Goal: Information Seeking & Learning: Learn about a topic

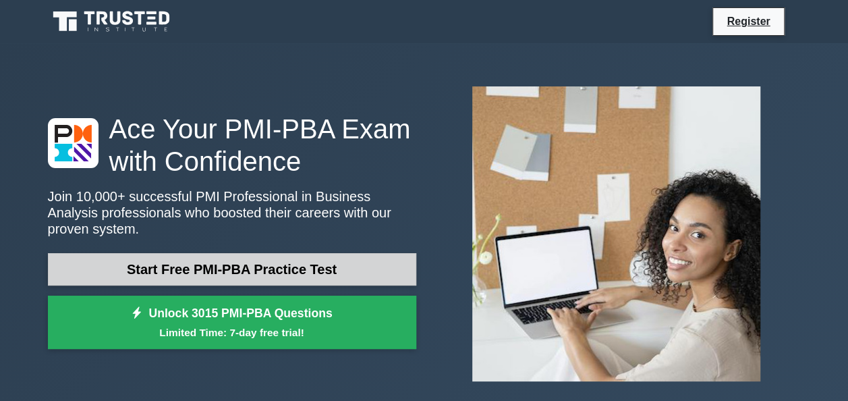
click at [264, 258] on link "Start Free PMI-PBA Practice Test" at bounding box center [232, 269] width 368 height 32
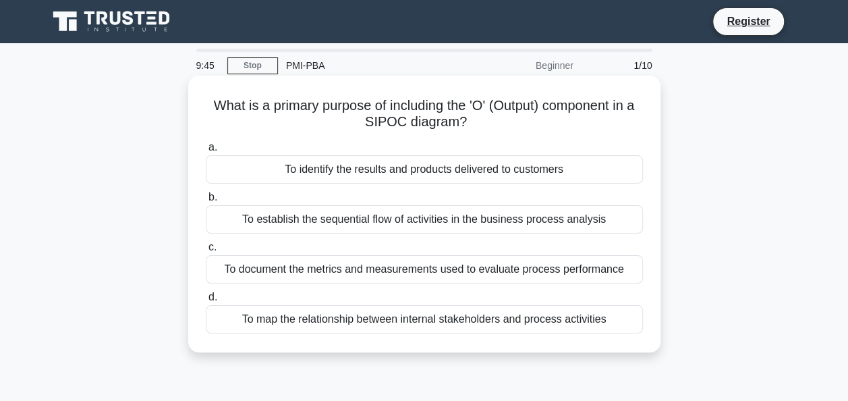
click at [422, 166] on div "To identify the results and products delivered to customers" at bounding box center [424, 169] width 437 height 28
click at [206, 152] on input "a. To identify the results and products delivered to customers" at bounding box center [206, 147] width 0 height 9
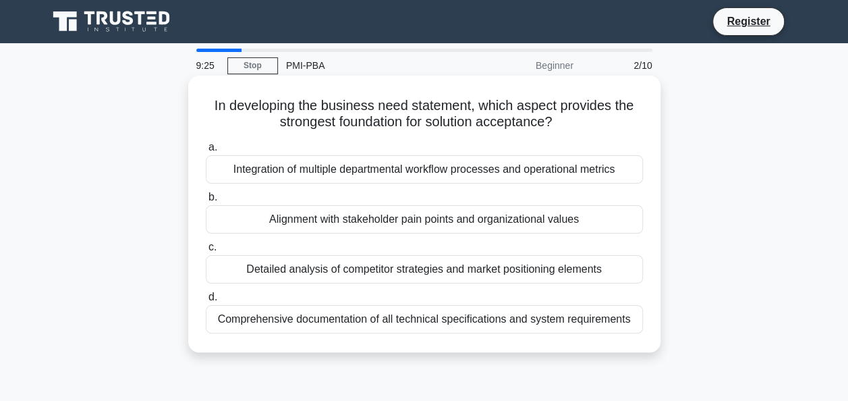
click at [435, 323] on div "Comprehensive documentation of all technical specifications and system requirem…" at bounding box center [424, 319] width 437 height 28
click at [206, 302] on input "d. Comprehensive documentation of all technical specifications and system requi…" at bounding box center [206, 297] width 0 height 9
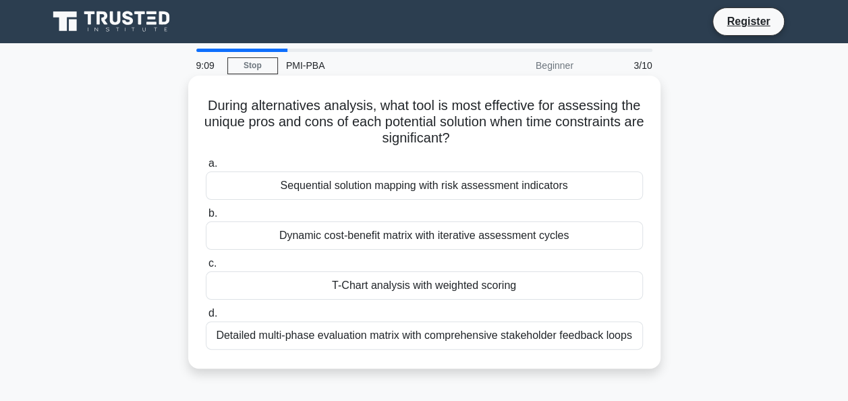
click at [413, 344] on div "Detailed multi-phase evaluation matrix with comprehensive stakeholder feedback …" at bounding box center [424, 335] width 437 height 28
click at [206, 318] on input "d. Detailed multi-phase evaluation matrix with comprehensive stakeholder feedba…" at bounding box center [206, 313] width 0 height 9
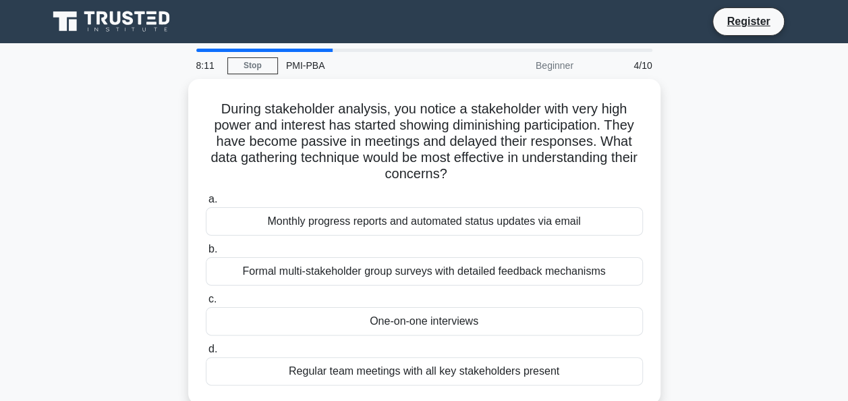
click at [497, 367] on div "Regular team meetings with all key stakeholders present" at bounding box center [424, 371] width 437 height 28
click at [206, 354] on input "d. Regular team meetings with all key stakeholders present" at bounding box center [206, 349] width 0 height 9
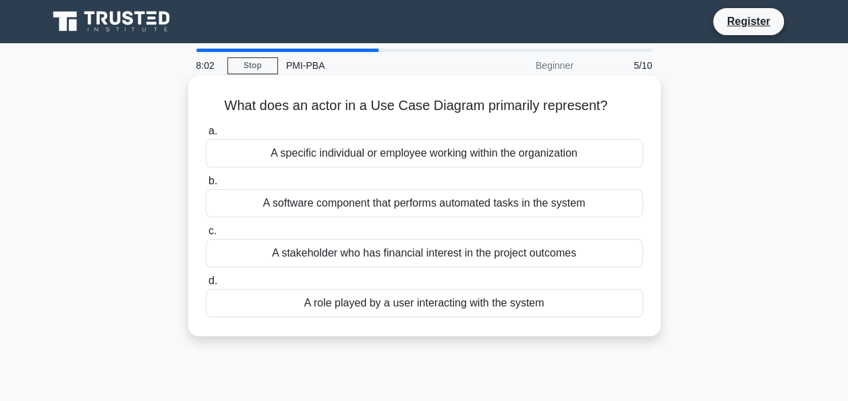
click at [375, 301] on div "A role played by a user interacting with the system" at bounding box center [424, 303] width 437 height 28
click at [206, 285] on input "d. A role played by a user interacting with the system" at bounding box center [206, 281] width 0 height 9
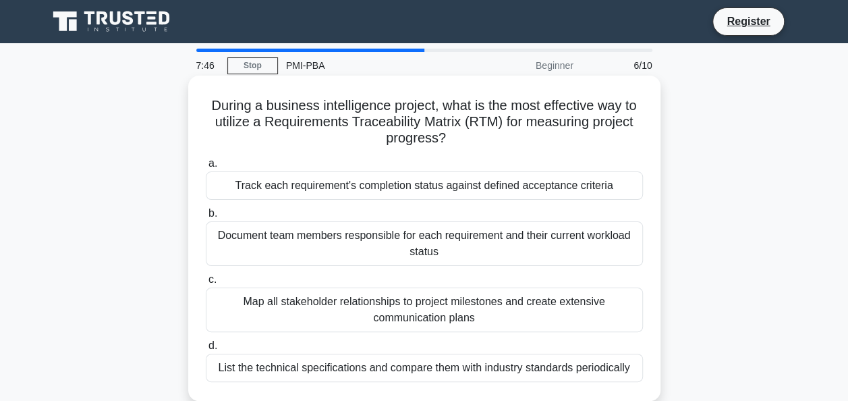
click at [399, 190] on div "Track each requirement's completion status against defined acceptance criteria" at bounding box center [424, 185] width 437 height 28
click at [206, 168] on input "a. Track each requirement's completion status against defined acceptance criter…" at bounding box center [206, 163] width 0 height 9
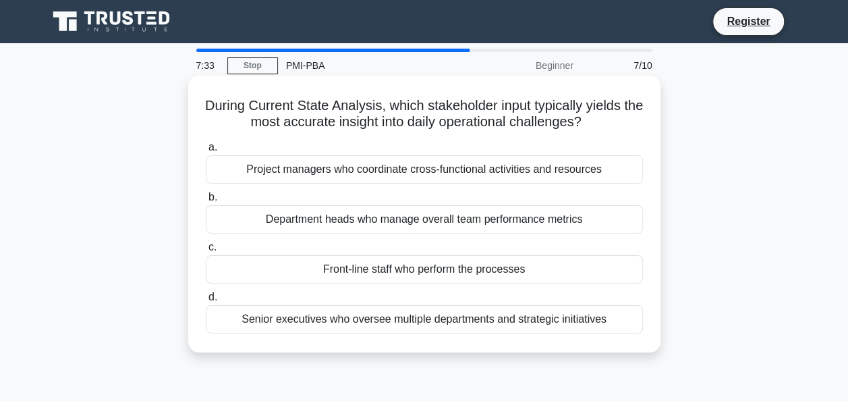
click at [369, 183] on div "Project managers who coordinate cross-functional activities and resources" at bounding box center [424, 169] width 437 height 28
click at [206, 152] on input "a. Project managers who coordinate cross-functional activities and resources" at bounding box center [206, 147] width 0 height 9
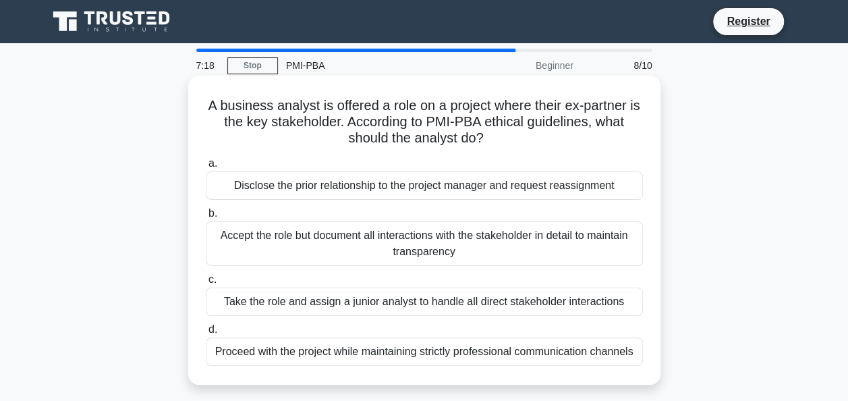
click at [326, 350] on div "Proceed with the project while maintaining strictly professional communication …" at bounding box center [424, 351] width 437 height 28
click at [206, 334] on input "d. Proceed with the project while maintaining strictly professional communicati…" at bounding box center [206, 329] width 0 height 9
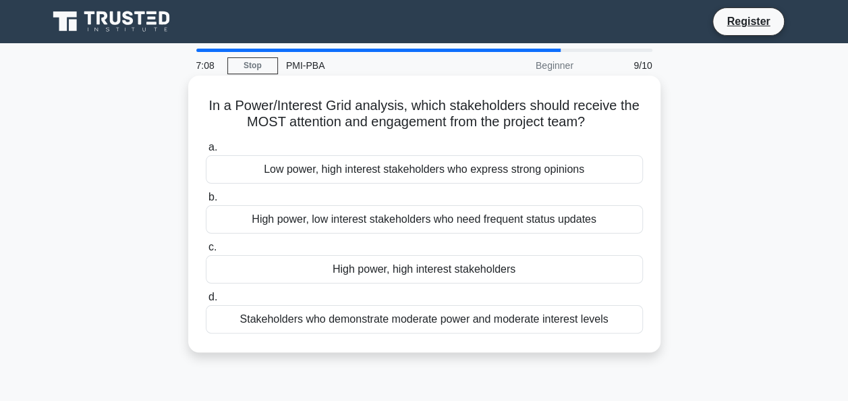
click at [426, 320] on div "Stakeholders who demonstrate moderate power and moderate interest levels" at bounding box center [424, 319] width 437 height 28
click at [206, 302] on input "d. Stakeholders who demonstrate moderate power and moderate interest levels" at bounding box center [206, 297] width 0 height 9
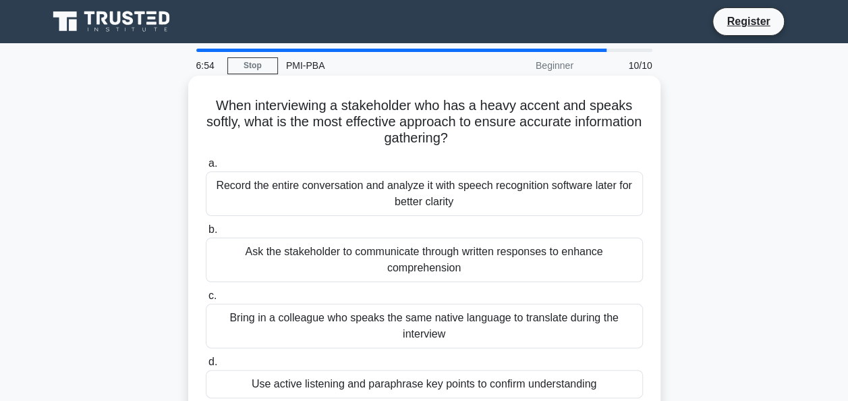
click at [465, 256] on div "Ask the stakeholder to communicate through written responses to enhance compreh…" at bounding box center [424, 260] width 437 height 45
click at [206, 234] on input "b. Ask the stakeholder to communicate through written responses to enhance comp…" at bounding box center [206, 229] width 0 height 9
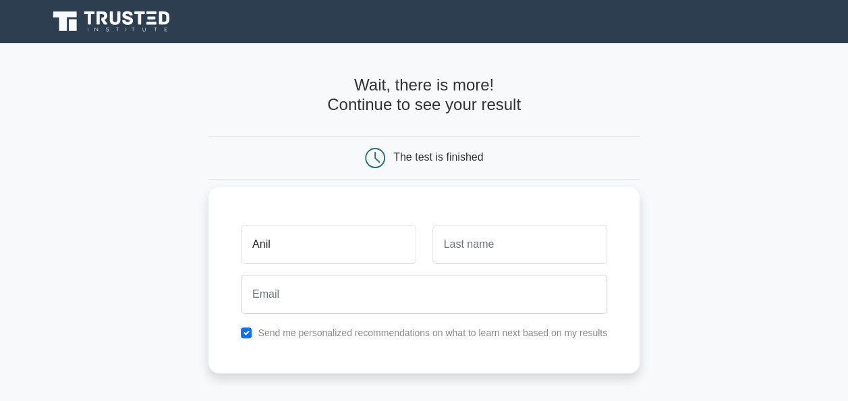
type input "Anil"
click at [468, 245] on input "text" at bounding box center [520, 244] width 175 height 39
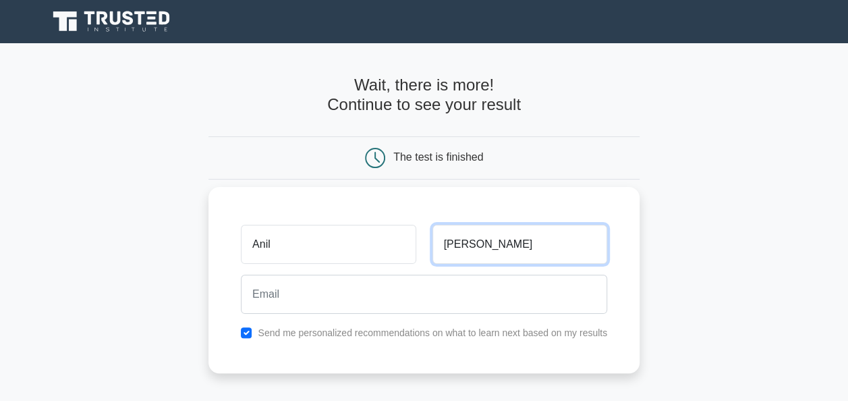
type input "Kumar"
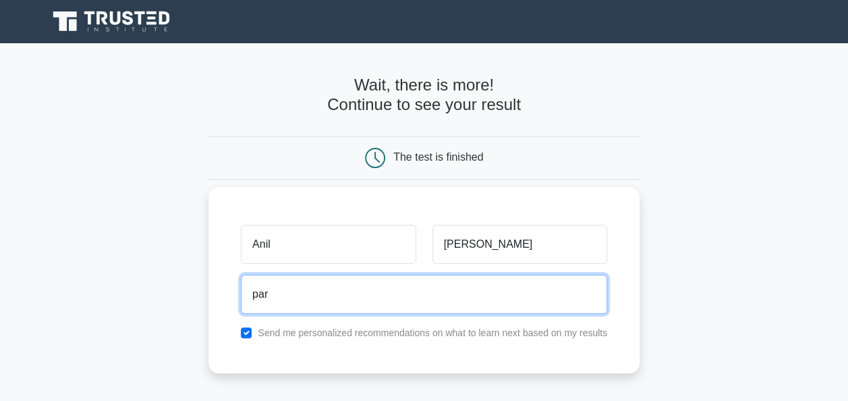
type input "paritalarox@gmail.com"
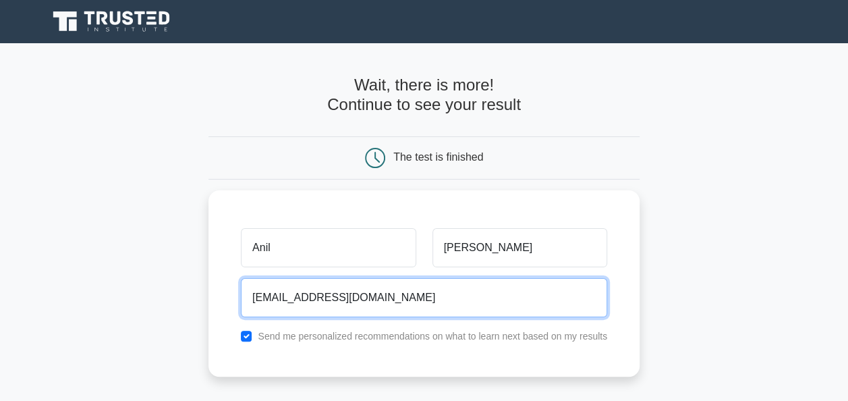
scroll to position [202, 0]
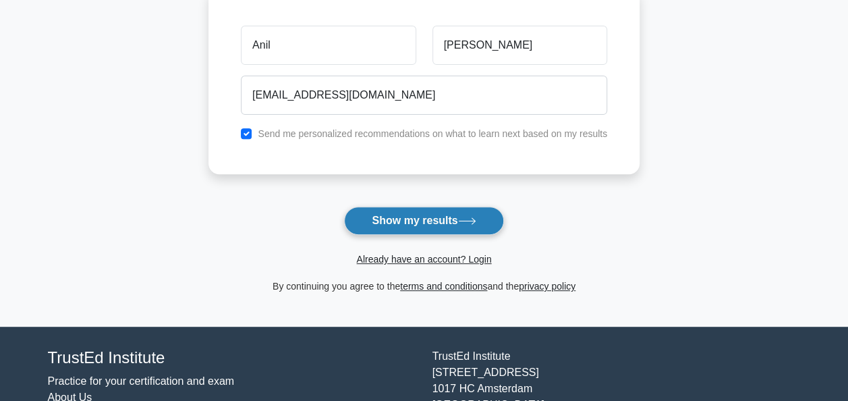
click at [401, 216] on button "Show my results" at bounding box center [423, 220] width 159 height 28
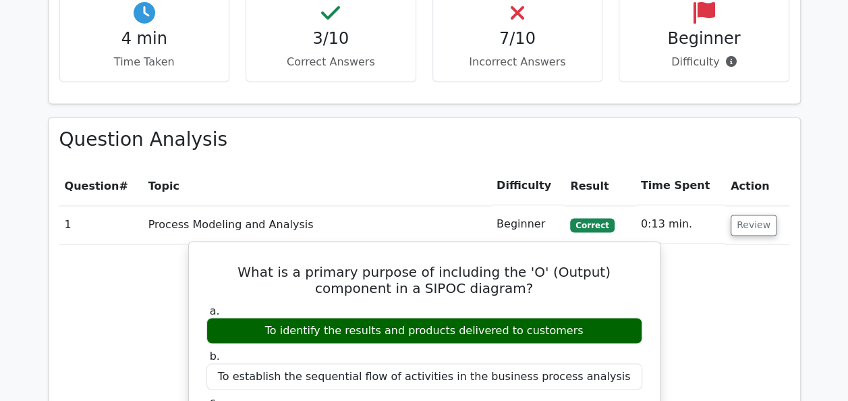
scroll to position [810, 0]
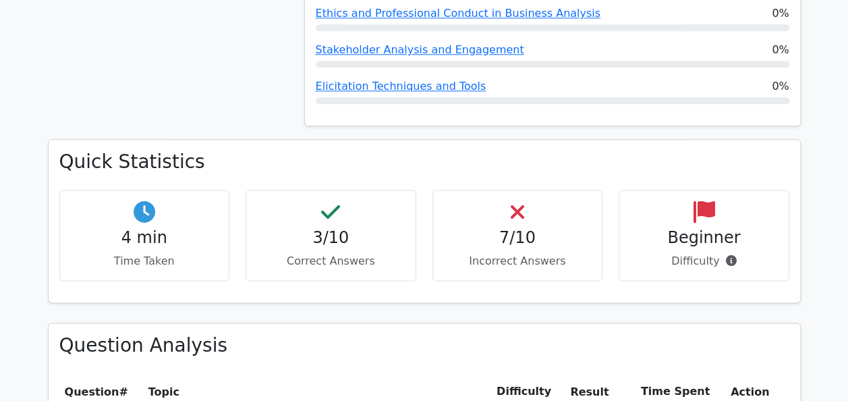
click at [327, 228] on h4 "3/10" at bounding box center [331, 238] width 148 height 20
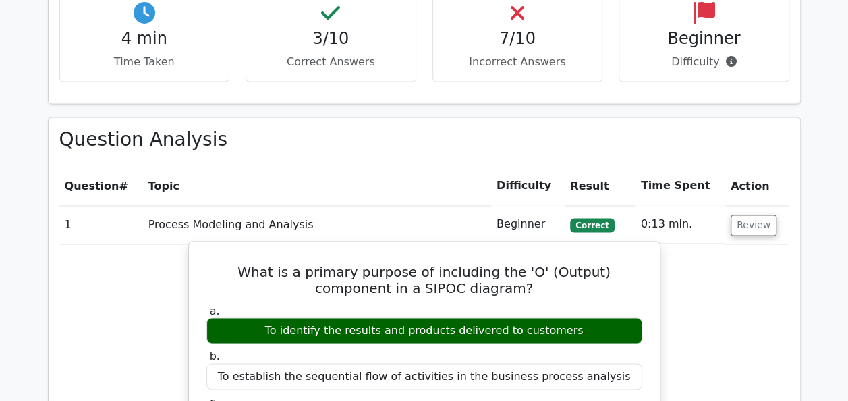
scroll to position [1080, 0]
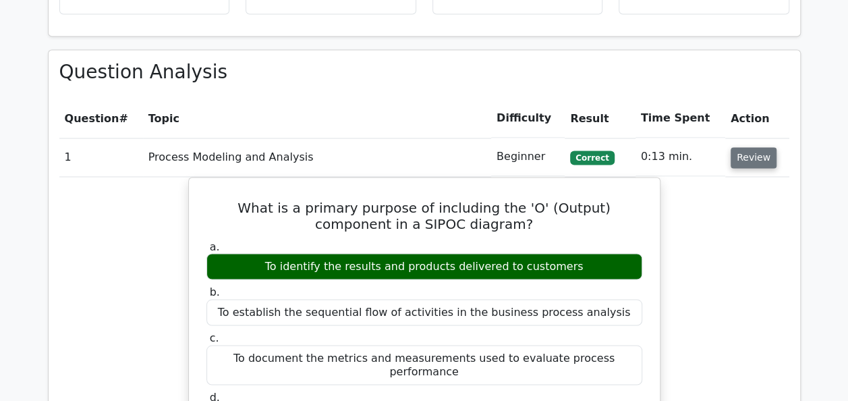
click at [746, 147] on button "Review" at bounding box center [754, 157] width 46 height 21
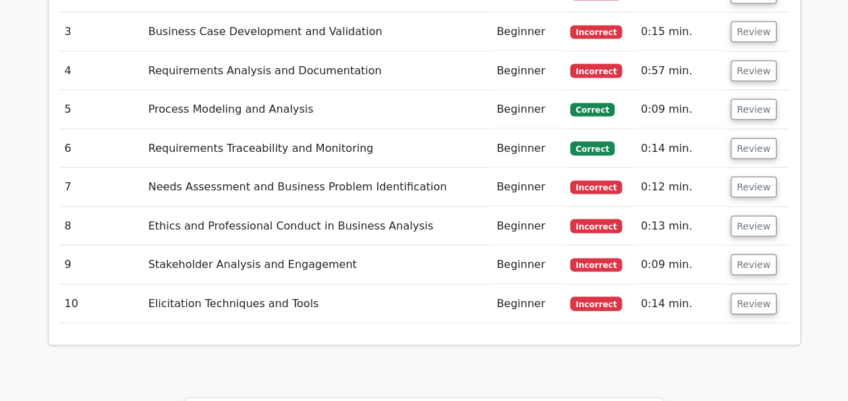
scroll to position [1147, 0]
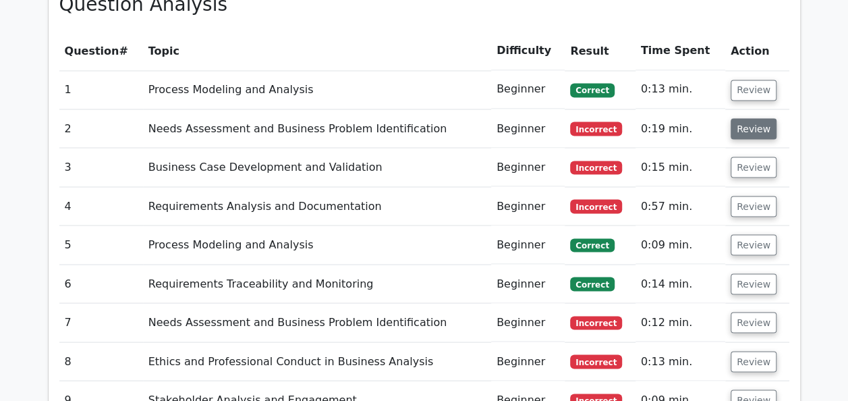
click at [738, 118] on button "Review" at bounding box center [754, 128] width 46 height 21
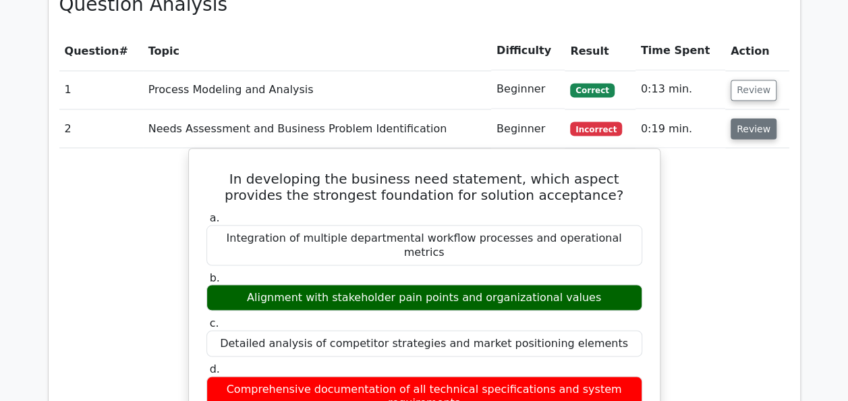
click at [749, 118] on button "Review" at bounding box center [754, 128] width 46 height 21
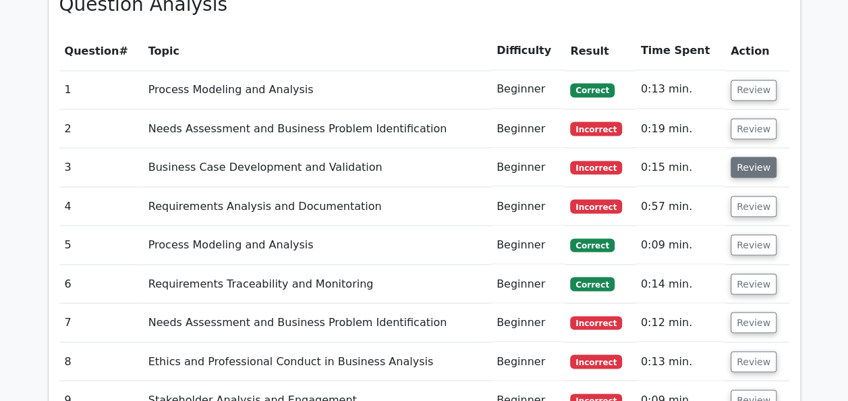
click at [754, 157] on button "Review" at bounding box center [754, 167] width 46 height 21
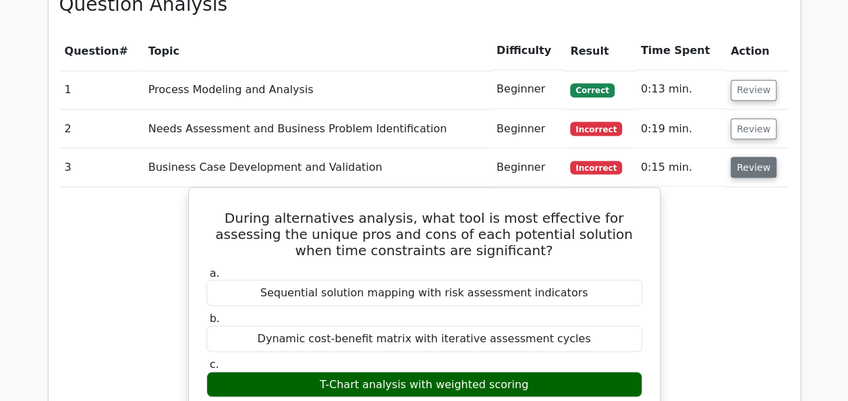
click at [746, 157] on button "Review" at bounding box center [754, 167] width 46 height 21
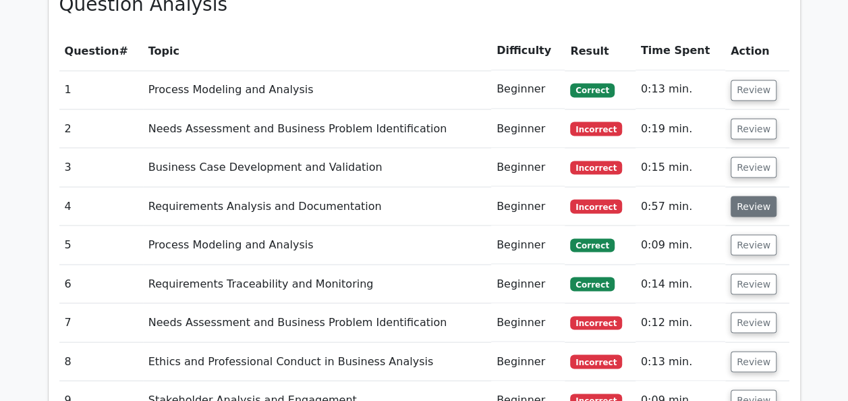
click at [748, 196] on button "Review" at bounding box center [754, 206] width 46 height 21
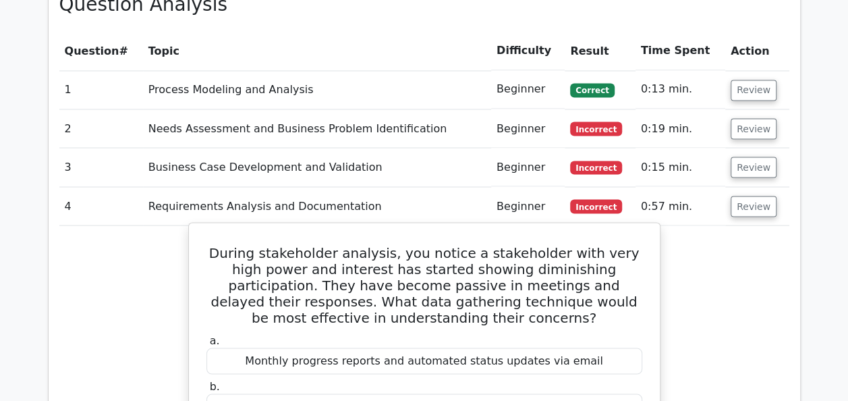
scroll to position [1080, 0]
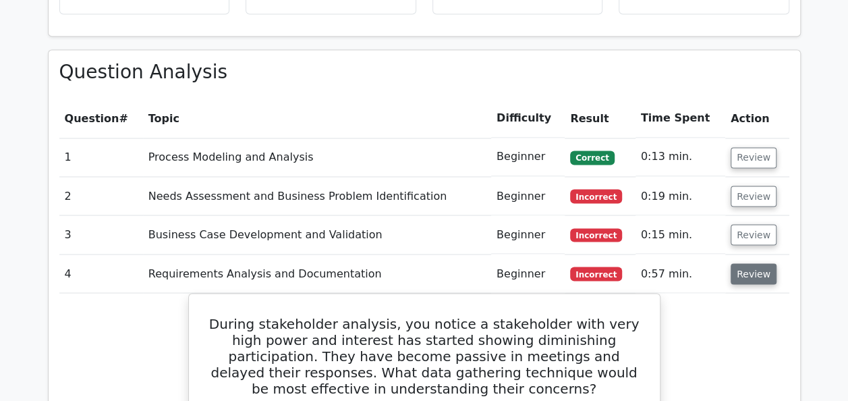
click at [736, 263] on button "Review" at bounding box center [754, 273] width 46 height 21
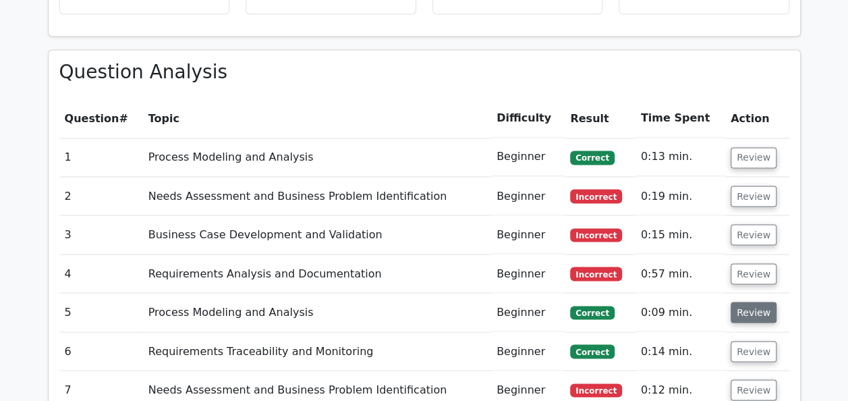
click at [754, 302] on button "Review" at bounding box center [754, 312] width 46 height 21
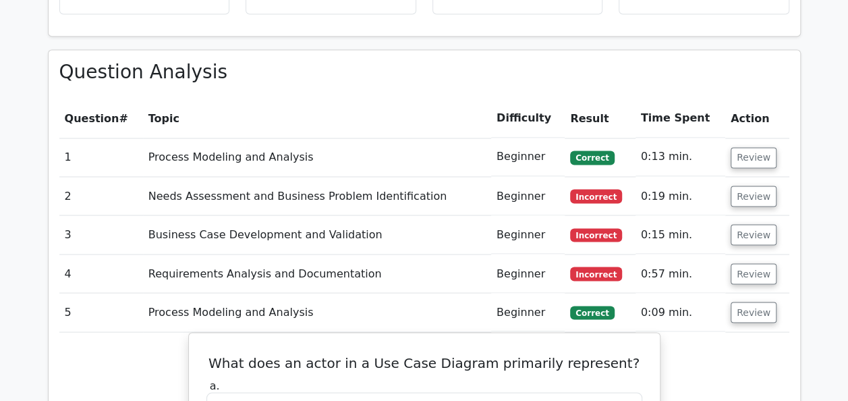
scroll to position [1215, 0]
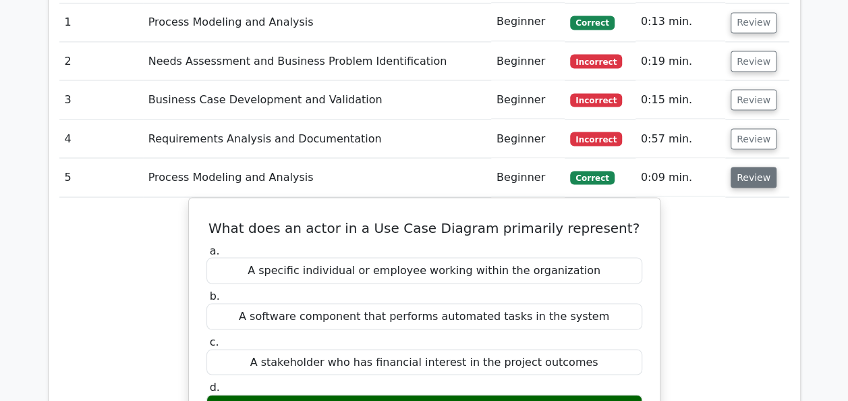
click at [752, 167] on button "Review" at bounding box center [754, 177] width 46 height 21
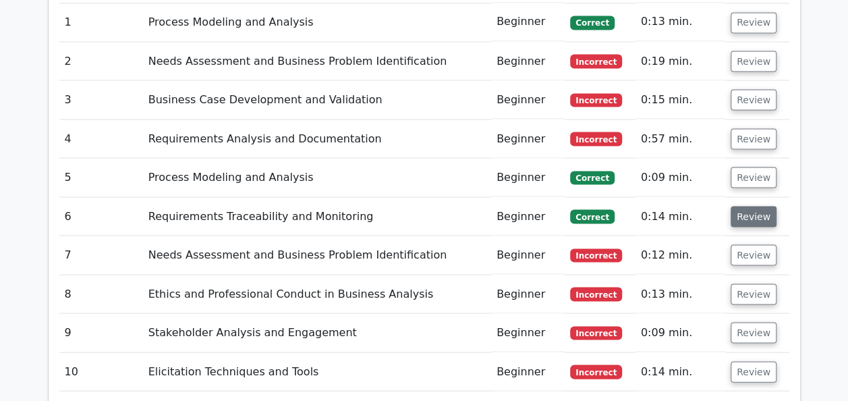
click at [748, 206] on button "Review" at bounding box center [754, 216] width 46 height 21
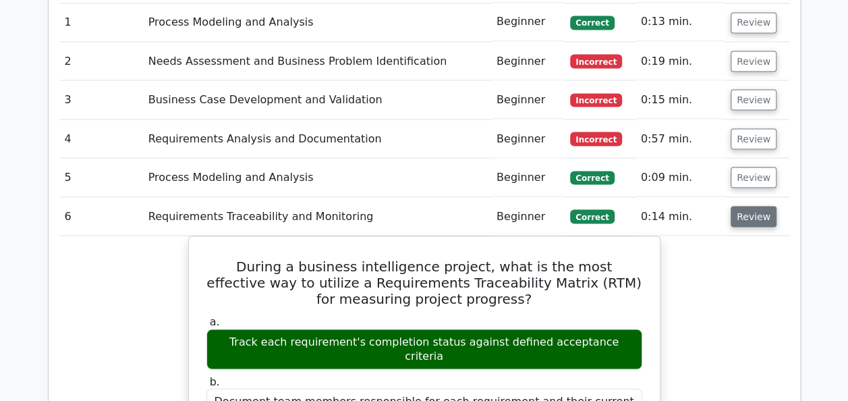
click at [746, 206] on button "Review" at bounding box center [754, 216] width 46 height 21
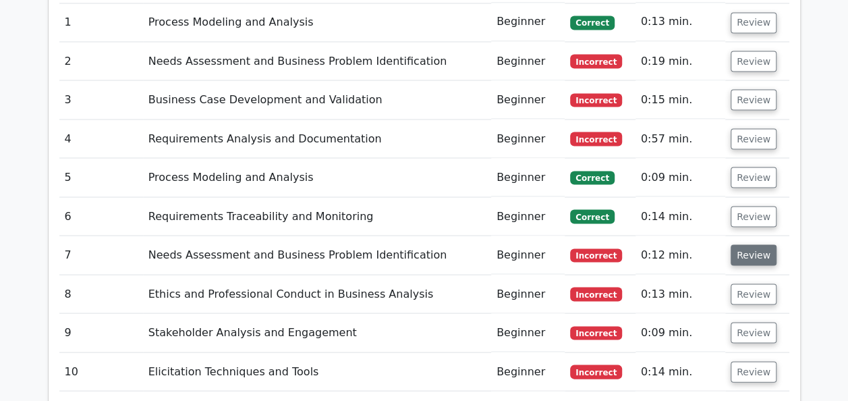
click at [747, 244] on button "Review" at bounding box center [754, 254] width 46 height 21
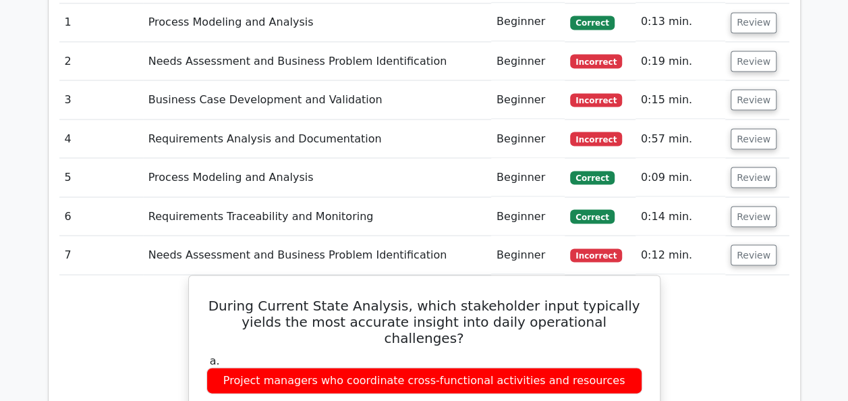
scroll to position [1282, 0]
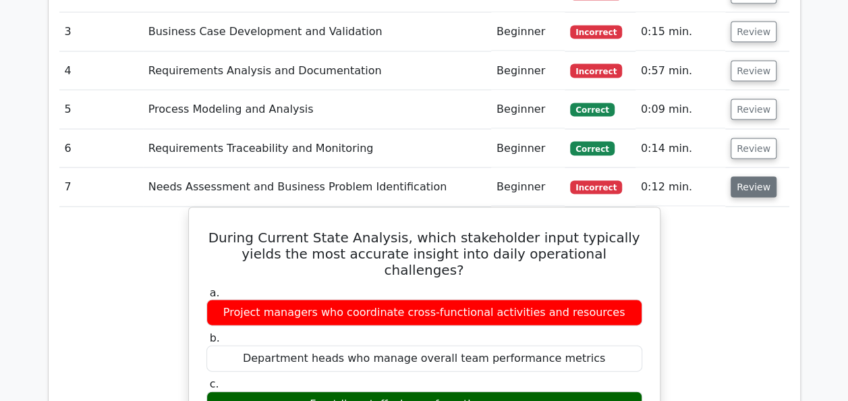
click at [760, 177] on button "Review" at bounding box center [754, 187] width 46 height 21
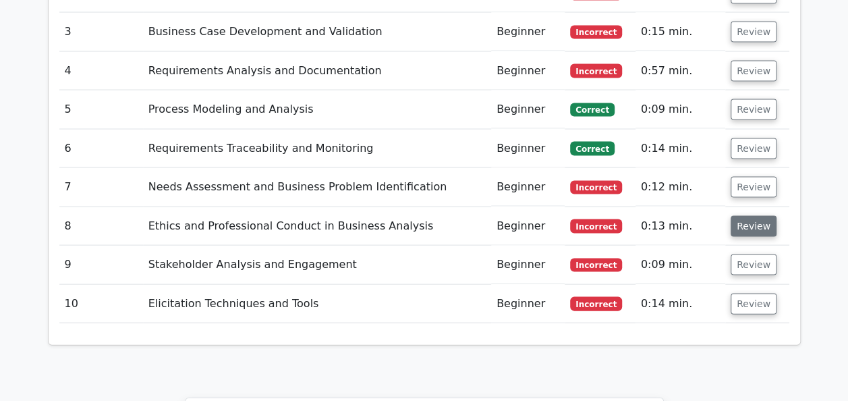
click at [749, 216] on button "Review" at bounding box center [754, 226] width 46 height 21
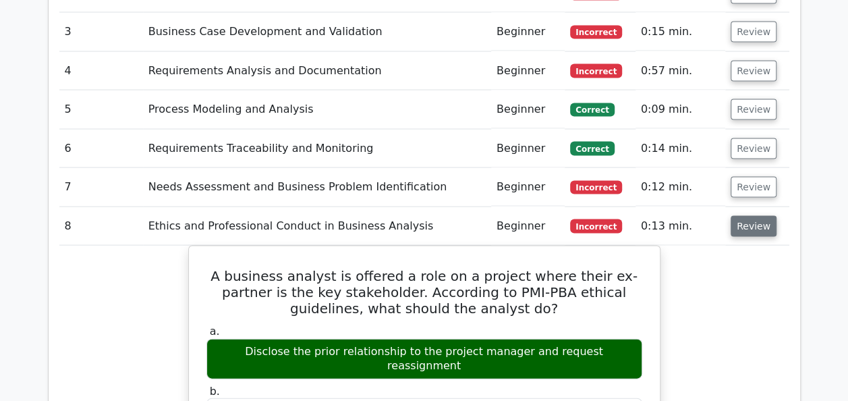
click at [743, 216] on button "Review" at bounding box center [754, 226] width 46 height 21
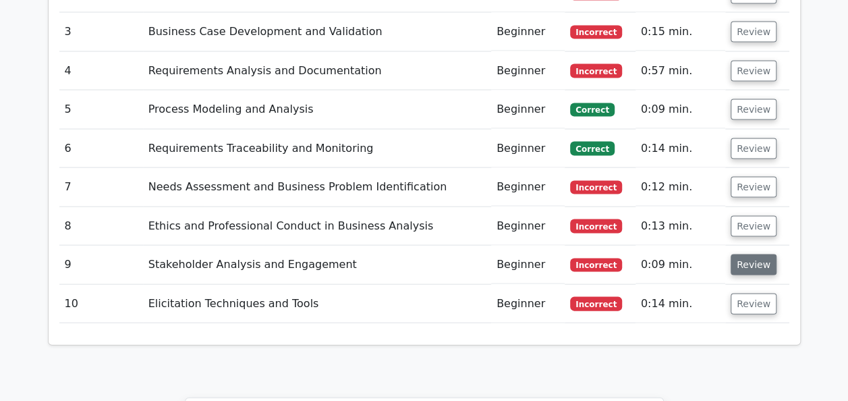
click at [750, 254] on button "Review" at bounding box center [754, 264] width 46 height 21
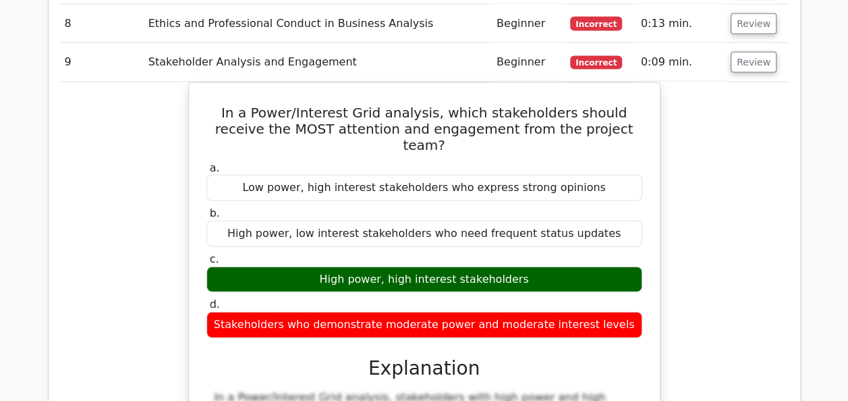
scroll to position [1417, 0]
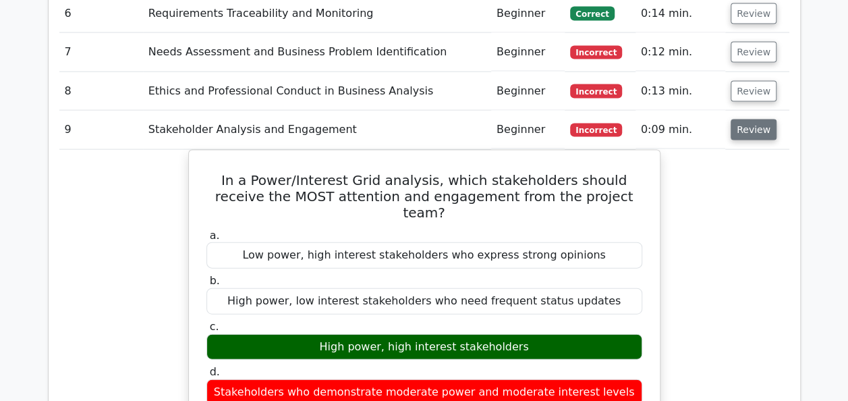
click at [731, 119] on button "Review" at bounding box center [754, 129] width 46 height 21
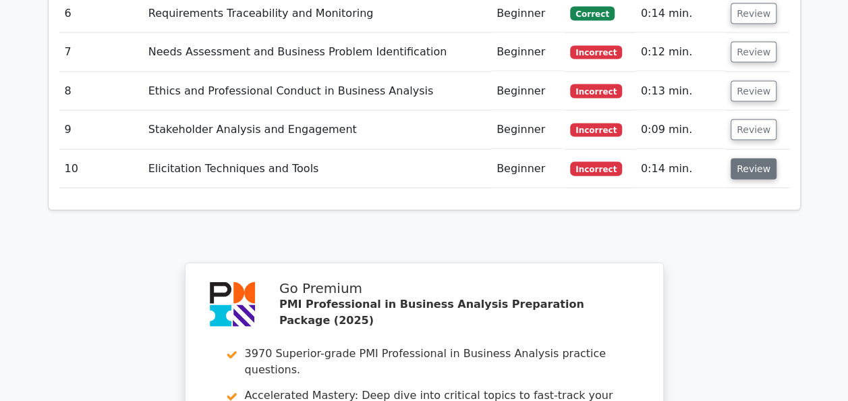
click at [736, 159] on button "Review" at bounding box center [754, 169] width 46 height 21
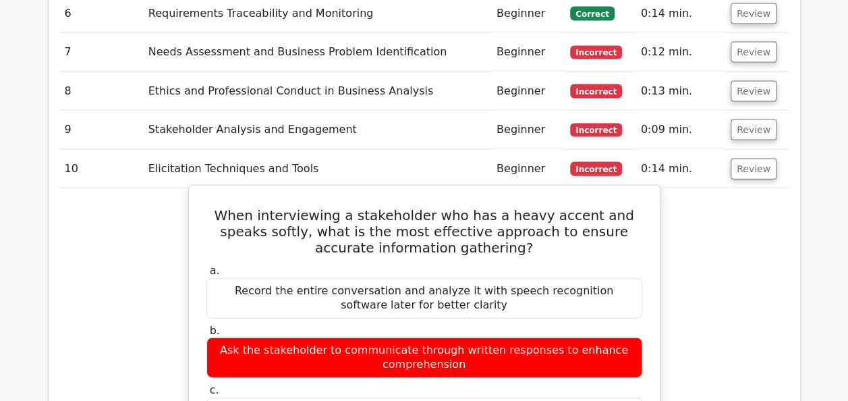
scroll to position [1552, 0]
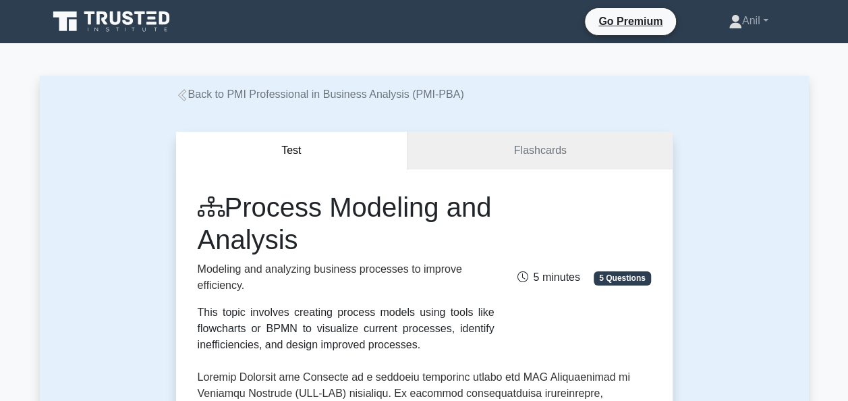
scroll to position [135, 0]
